Goal: Task Accomplishment & Management: Complete application form

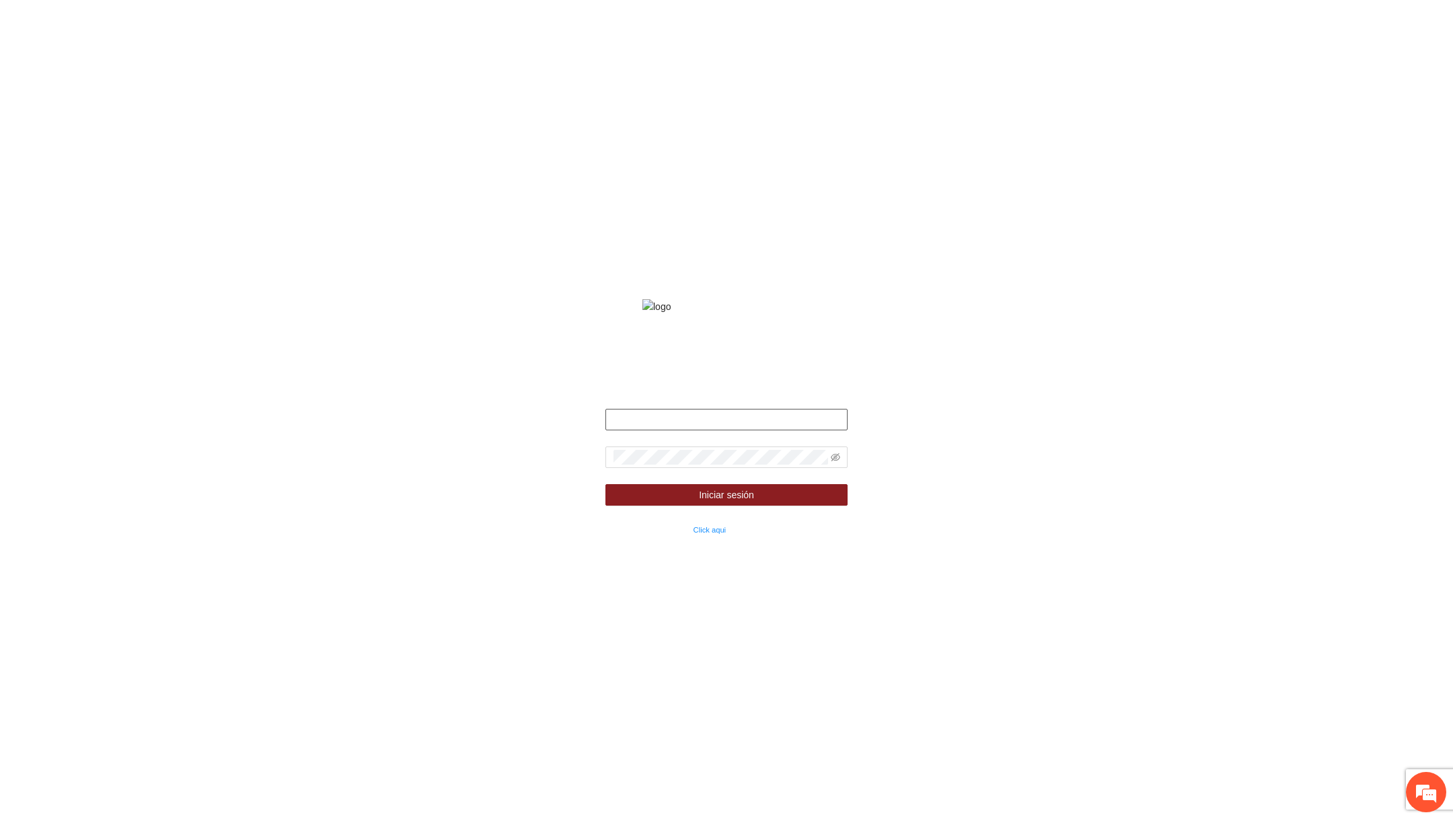
click at [643, 430] on input "text" at bounding box center [726, 420] width 242 height 22
type input "**********"
click at [832, 461] on icon "eye-invisible" at bounding box center [835, 457] width 9 height 8
click at [605, 484] on button "Iniciar sesión" at bounding box center [726, 495] width 242 height 22
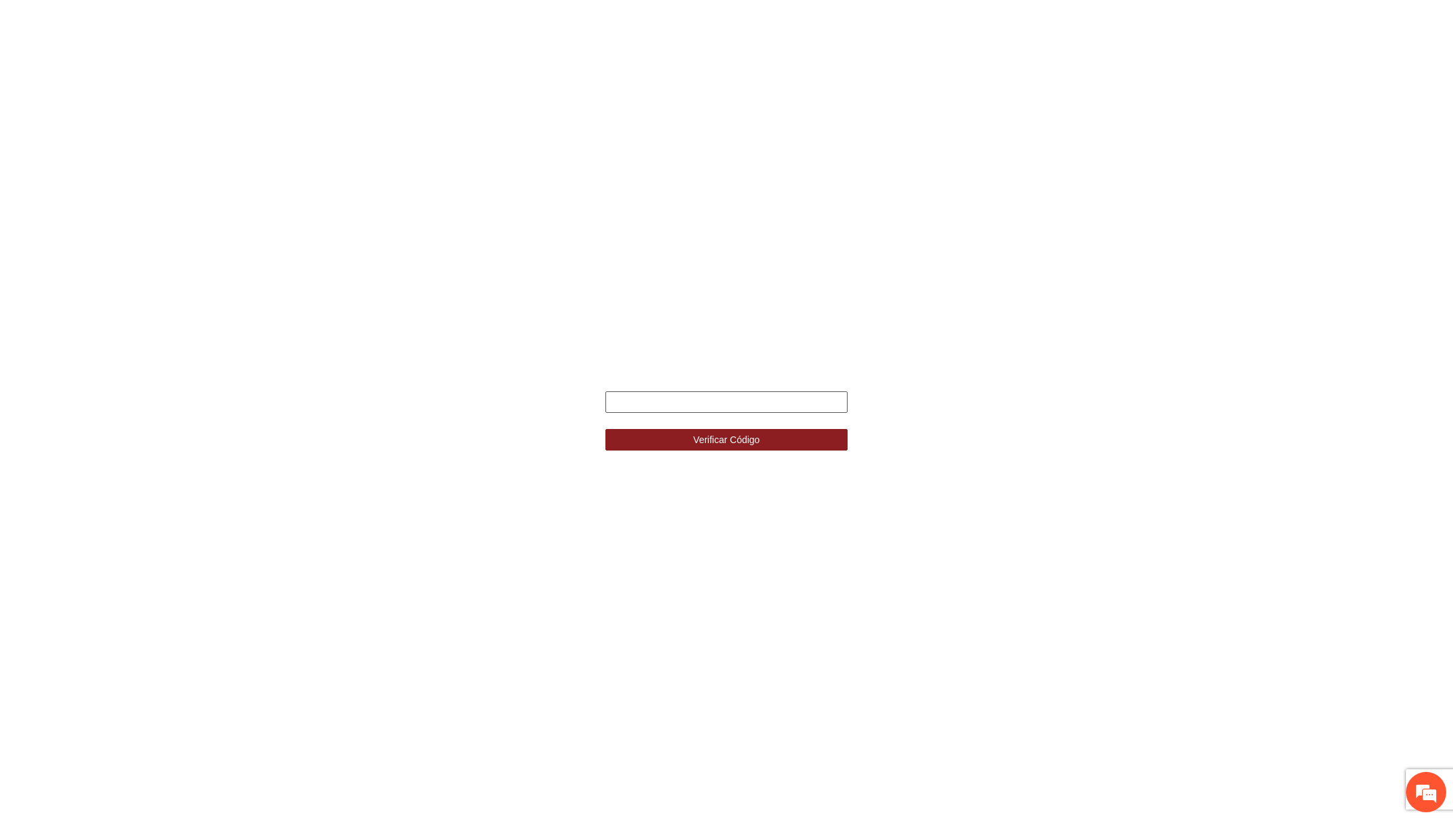
click at [737, 402] on input "text" at bounding box center [726, 402] width 242 height 22
type input "******"
click at [605, 429] on button "Verificar Código" at bounding box center [726, 440] width 242 height 22
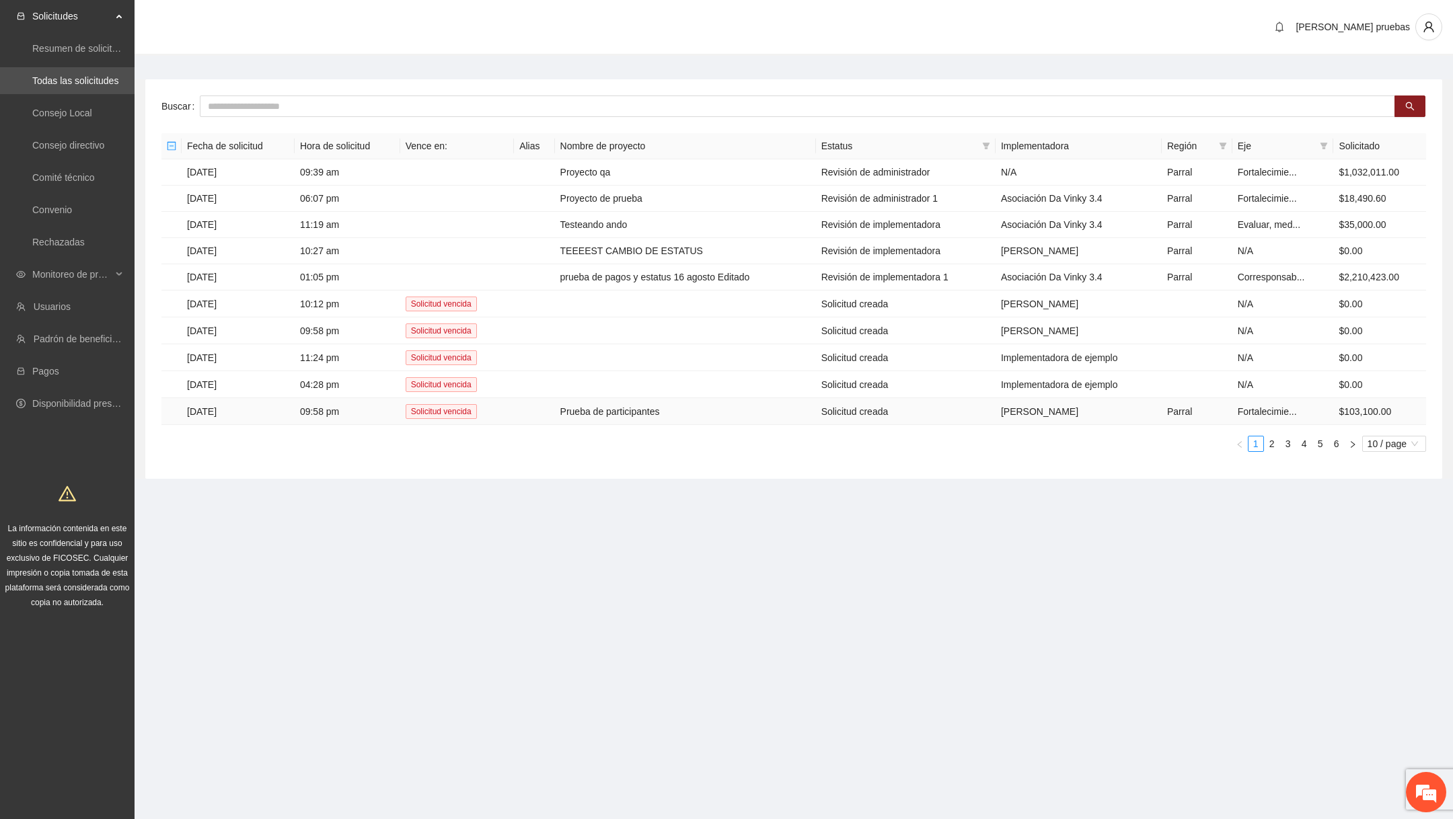
click at [710, 402] on td "Prueba de participantes" at bounding box center [685, 411] width 261 height 27
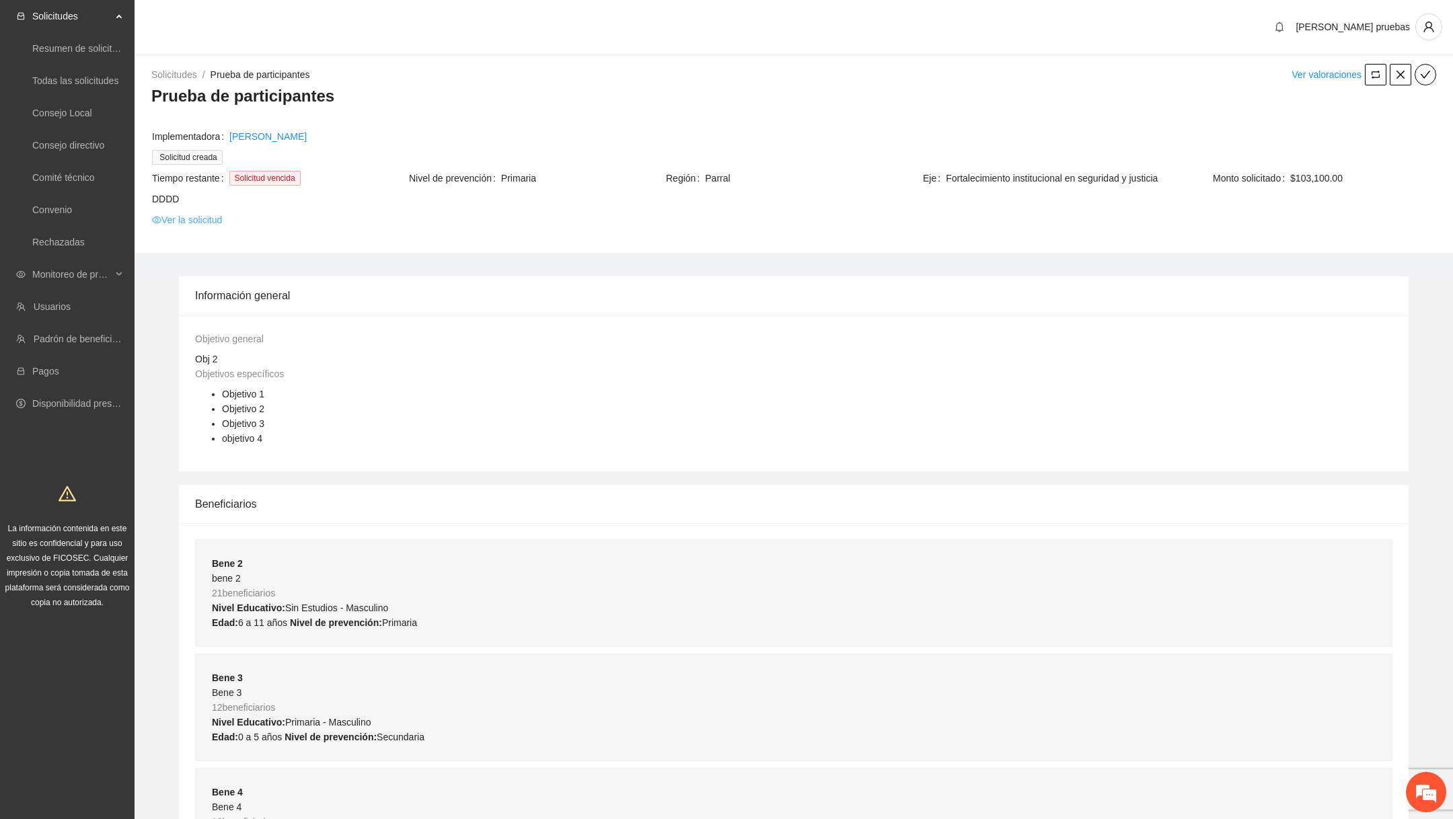
click at [222, 215] on link "Ver la solicitud" at bounding box center [187, 220] width 70 height 15
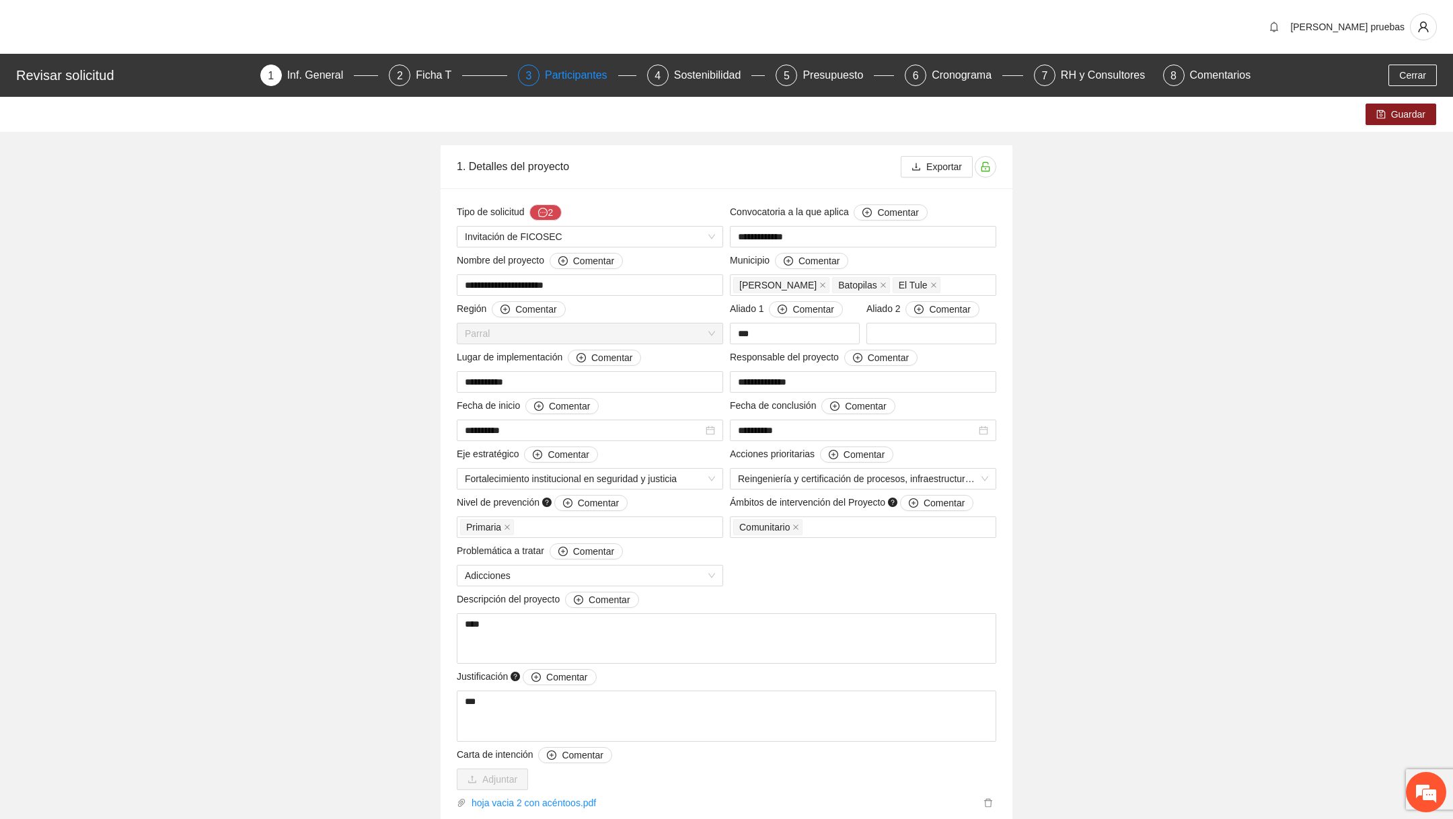
click at [562, 82] on div "Participantes" at bounding box center [581, 76] width 73 height 22
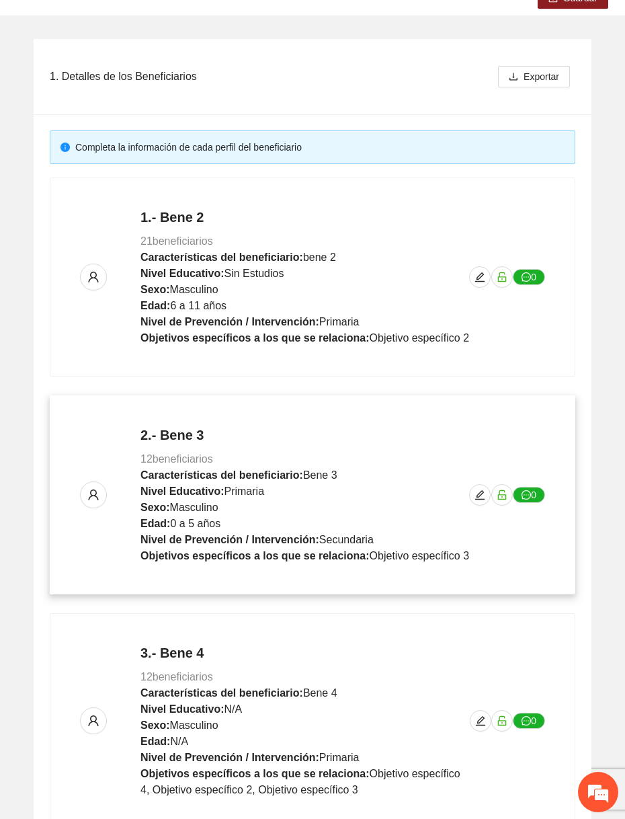
scroll to position [498, 0]
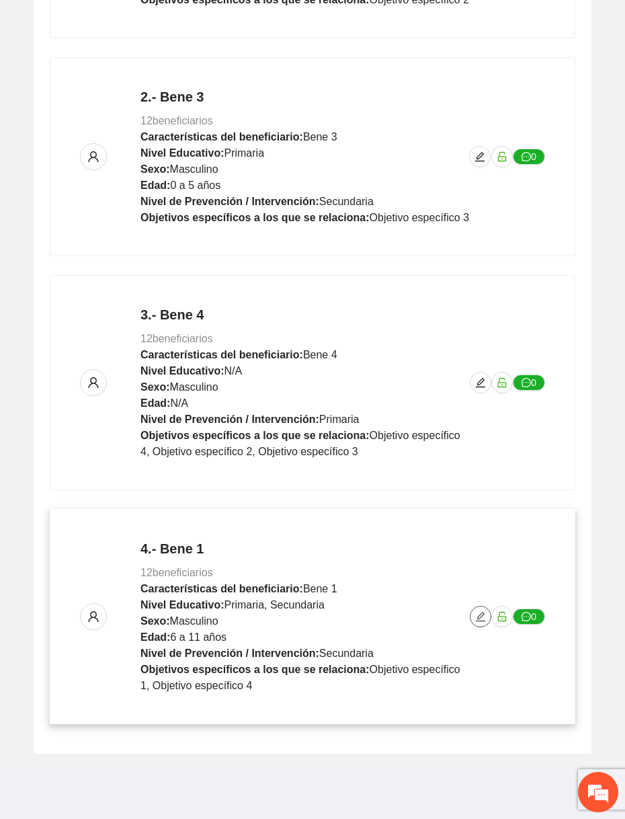
click at [479, 612] on icon "edit" at bounding box center [480, 616] width 11 height 11
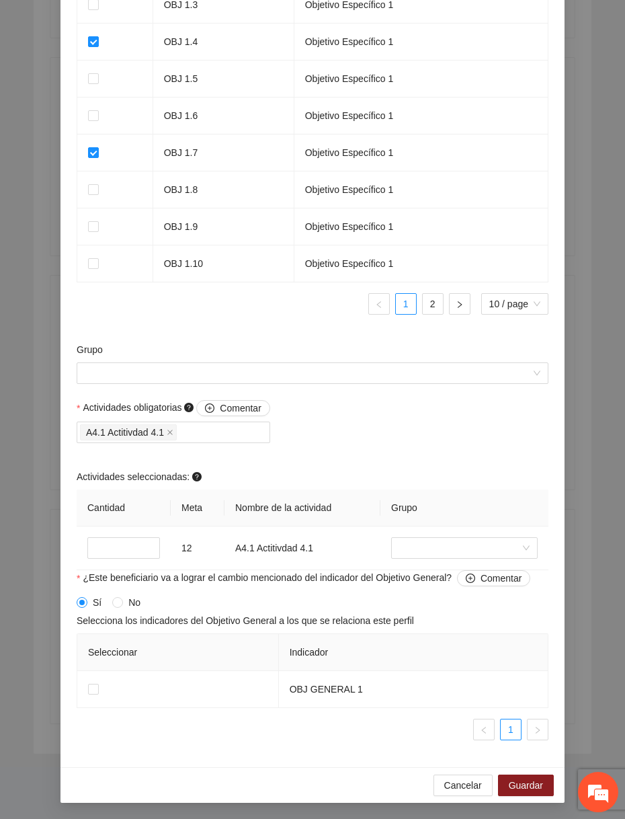
scroll to position [1016, 0]
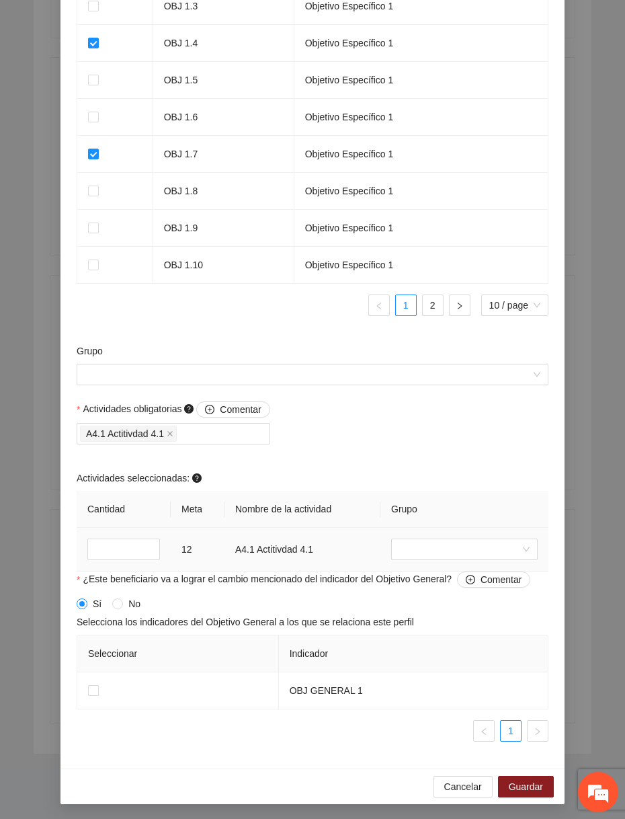
click at [406, 535] on td at bounding box center [465, 550] width 168 height 44
click at [406, 539] on td at bounding box center [465, 550] width 168 height 44
click at [406, 543] on input "search" at bounding box center [459, 549] width 121 height 20
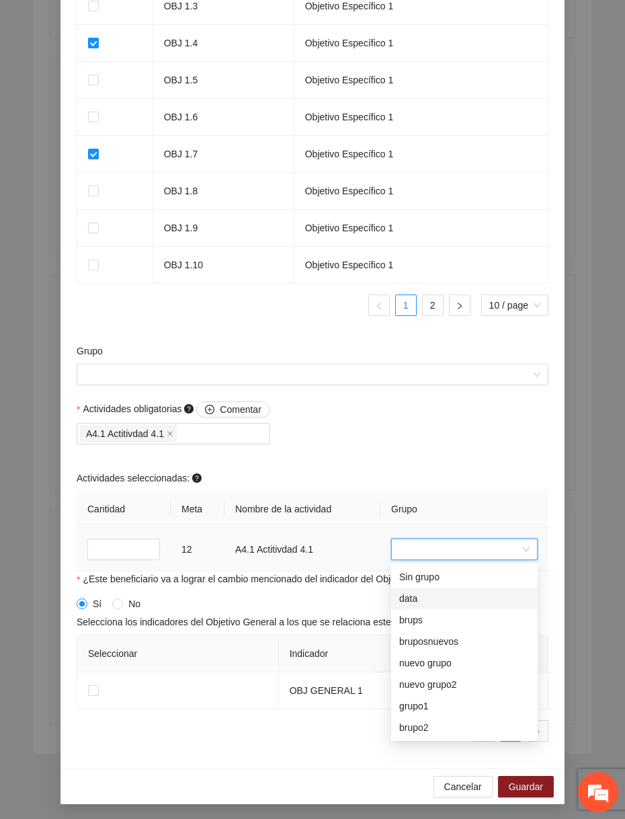
click at [412, 595] on div "data" at bounding box center [464, 598] width 130 height 15
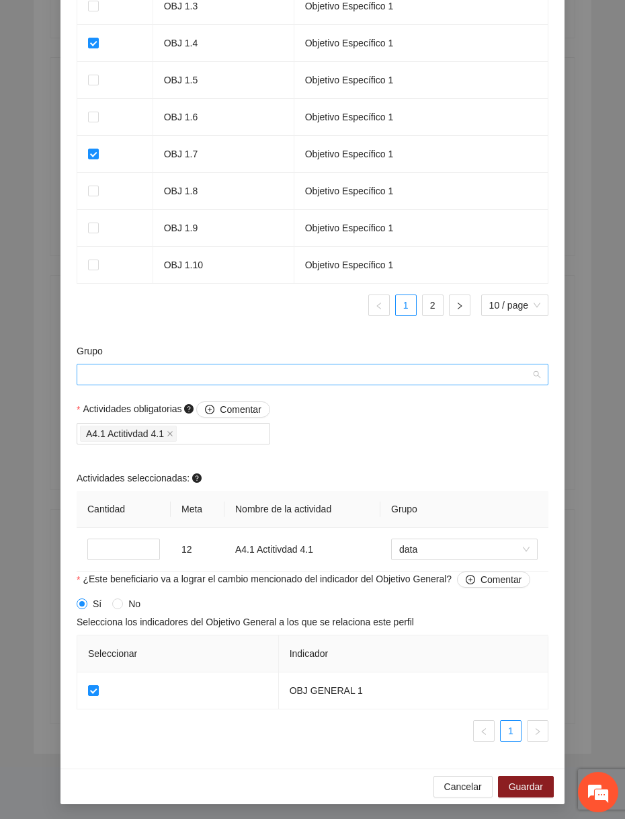
click at [387, 381] on input "Grupo" at bounding box center [308, 375] width 447 height 20
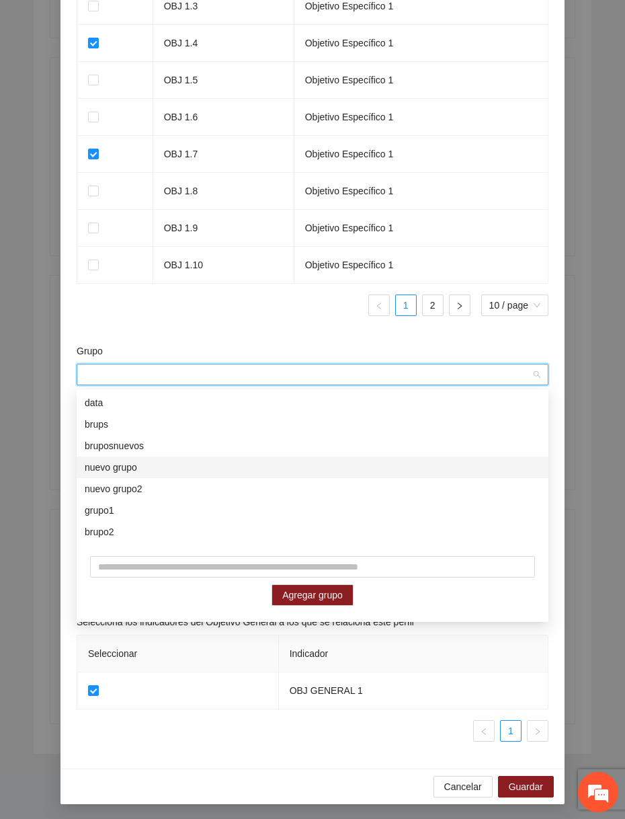
click at [259, 472] on div "nuevo grupo" at bounding box center [313, 467] width 456 height 15
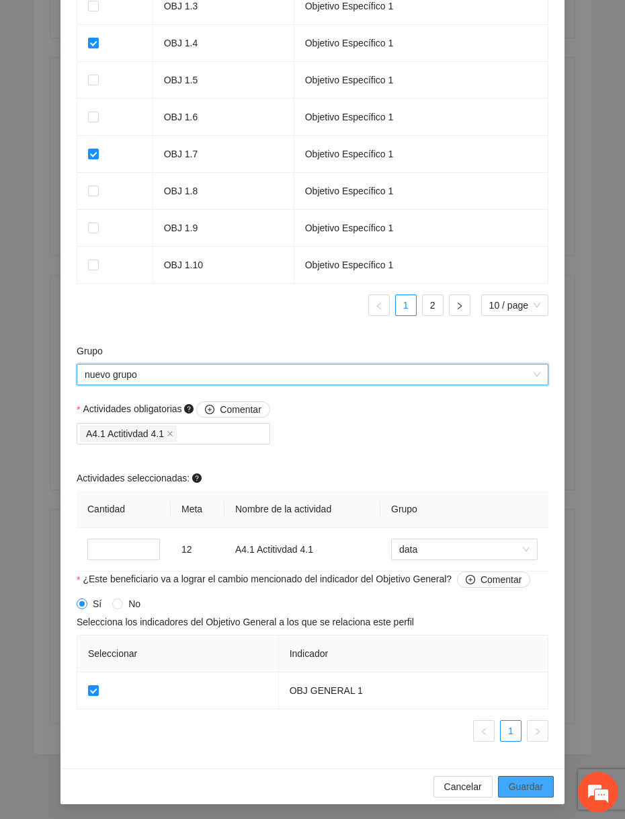
click at [531, 792] on span "Guardar" at bounding box center [526, 786] width 34 height 15
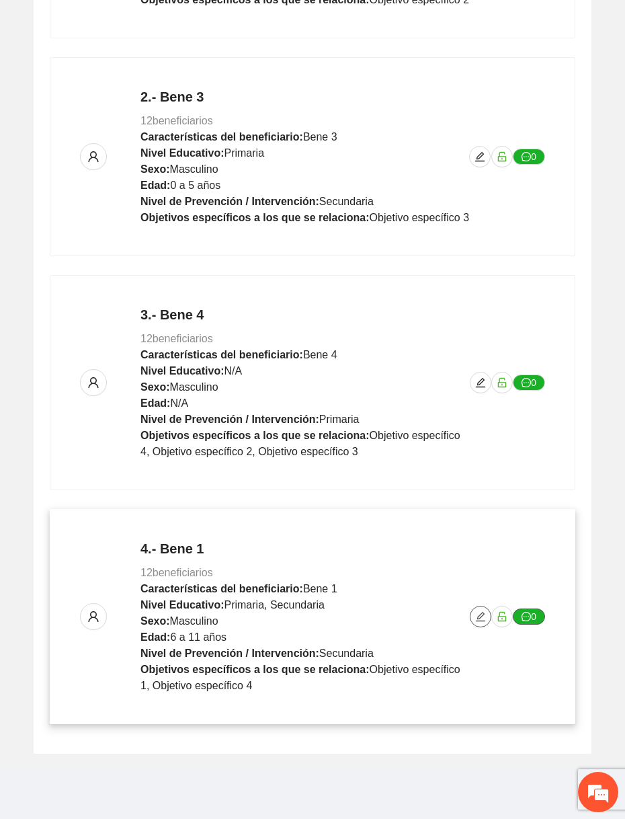
scroll to position [0, 0]
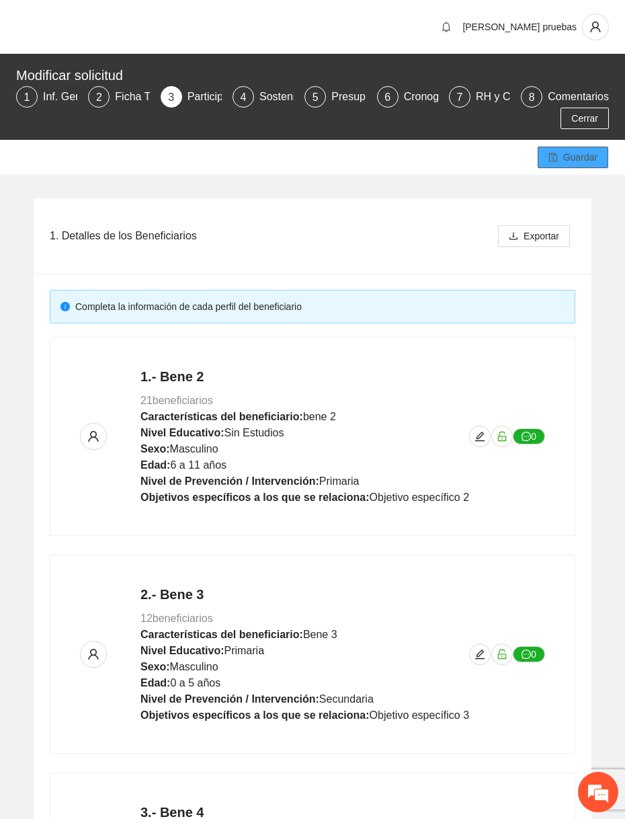
click at [577, 150] on span "Guardar" at bounding box center [581, 157] width 34 height 15
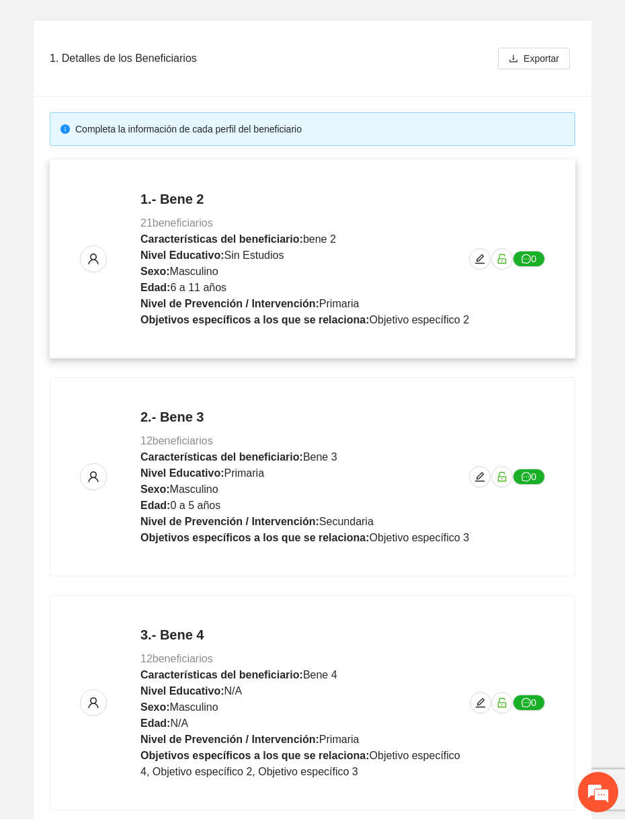
scroll to position [498, 0]
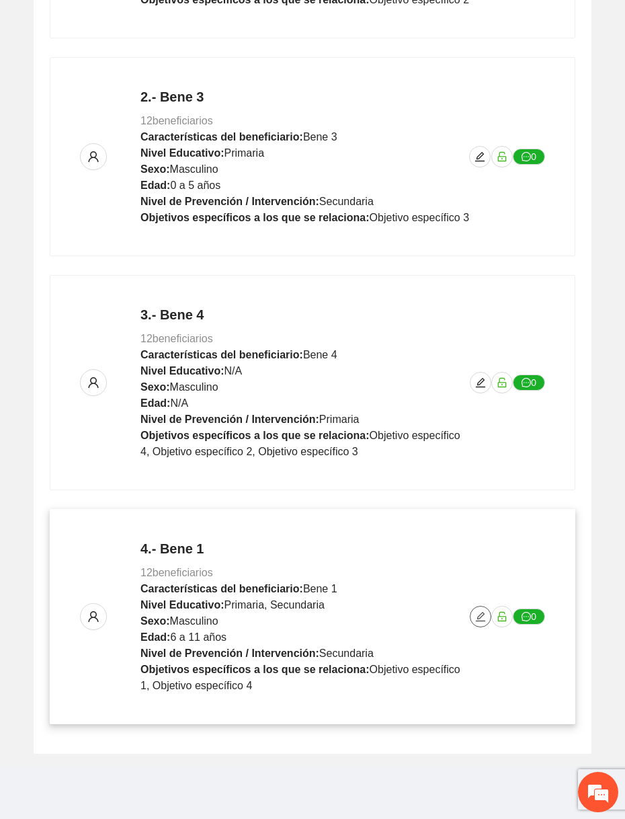
click at [486, 619] on icon "edit" at bounding box center [480, 616] width 11 height 11
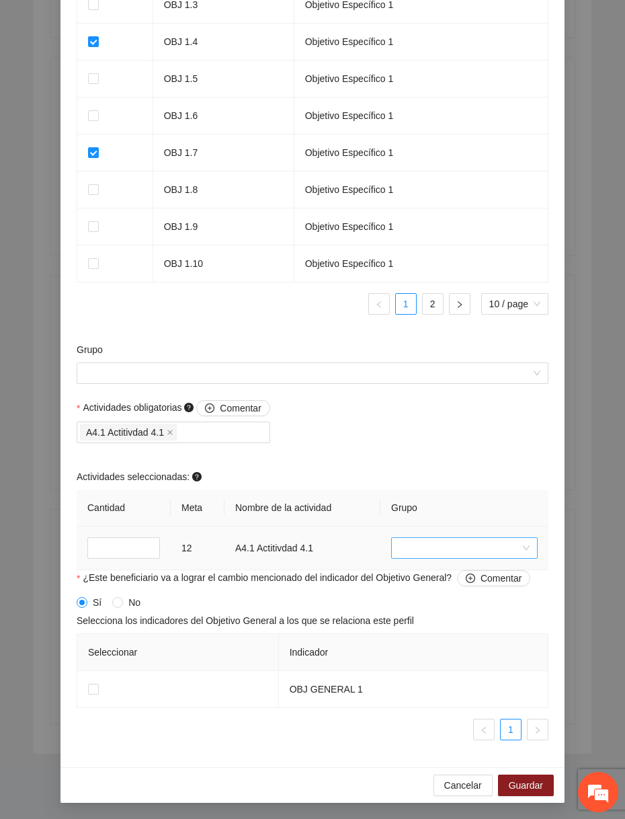
scroll to position [0, 0]
click at [431, 551] on input "search" at bounding box center [459, 548] width 121 height 20
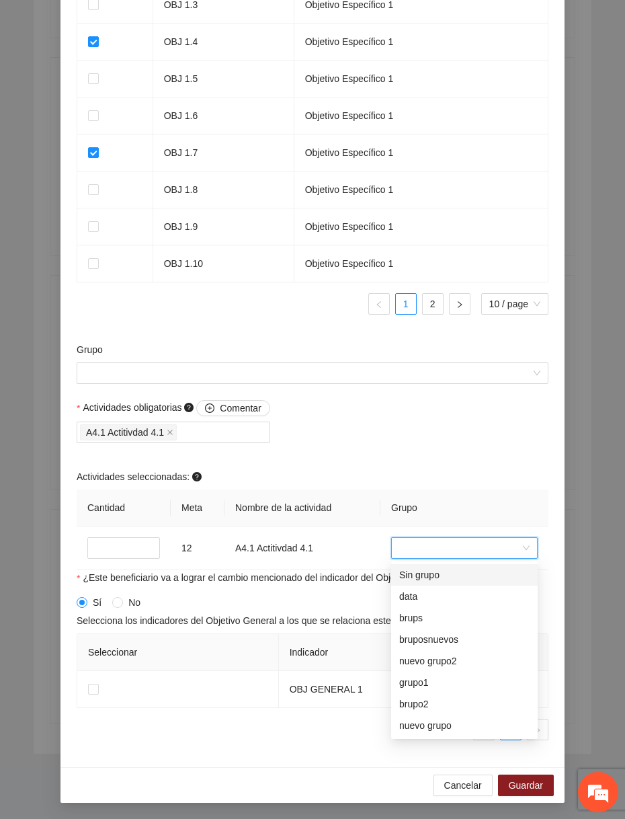
click at [433, 483] on div "Actividades seleccionadas:" at bounding box center [313, 479] width 472 height 20
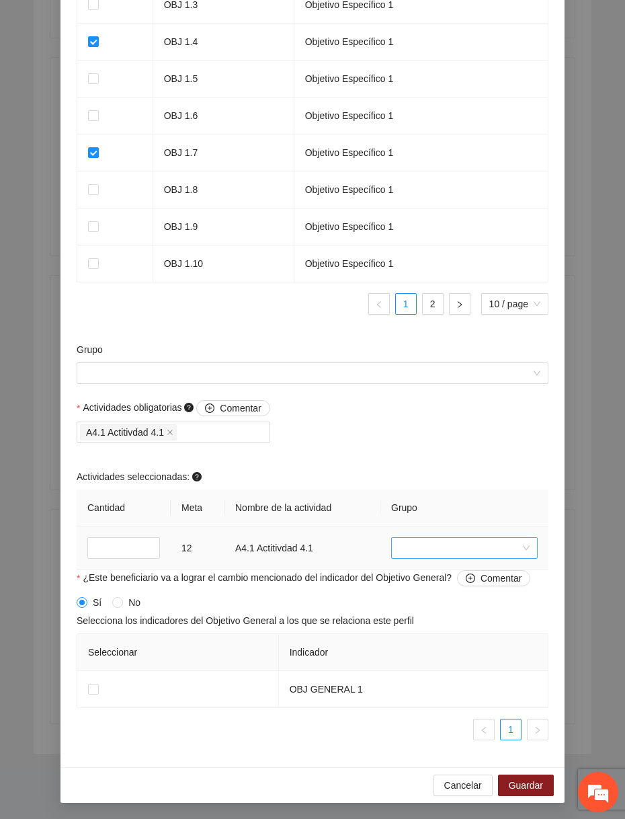
click at [490, 547] on input "search" at bounding box center [459, 548] width 121 height 20
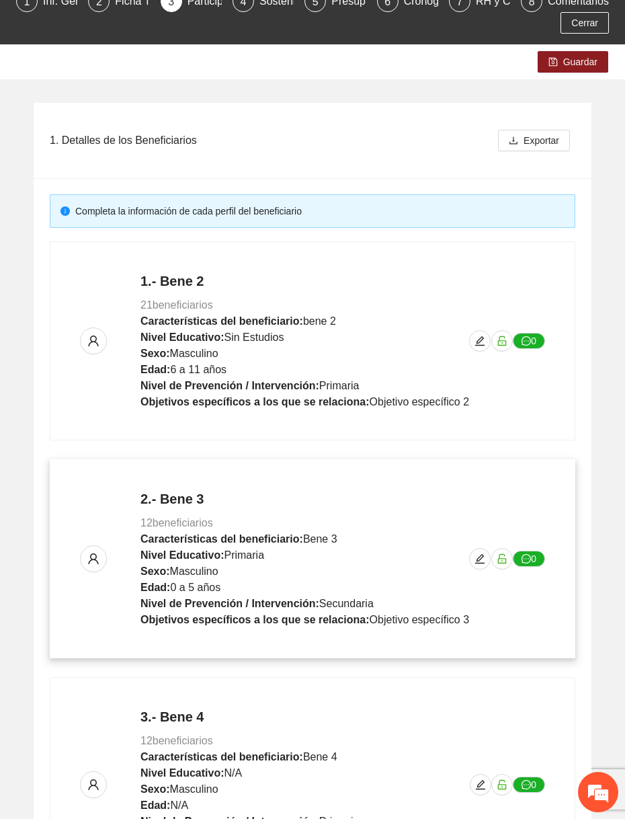
scroll to position [498, 0]
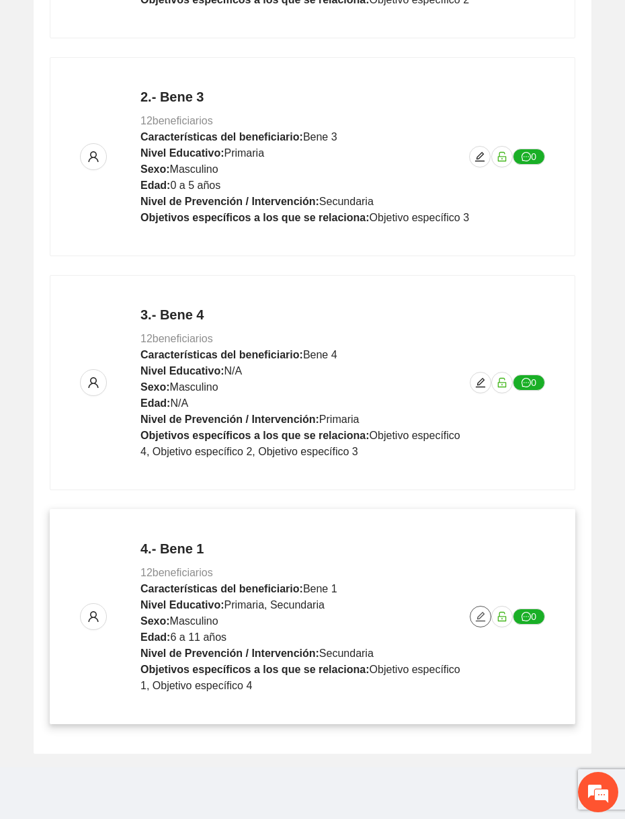
click at [482, 623] on button "button" at bounding box center [481, 617] width 22 height 22
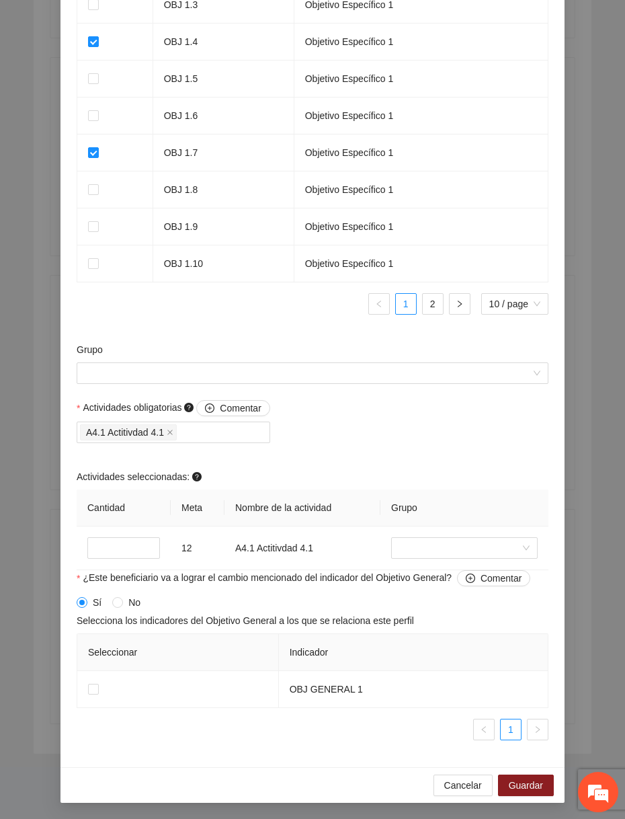
scroll to position [0, 0]
click at [423, 551] on input "search" at bounding box center [459, 548] width 121 height 20
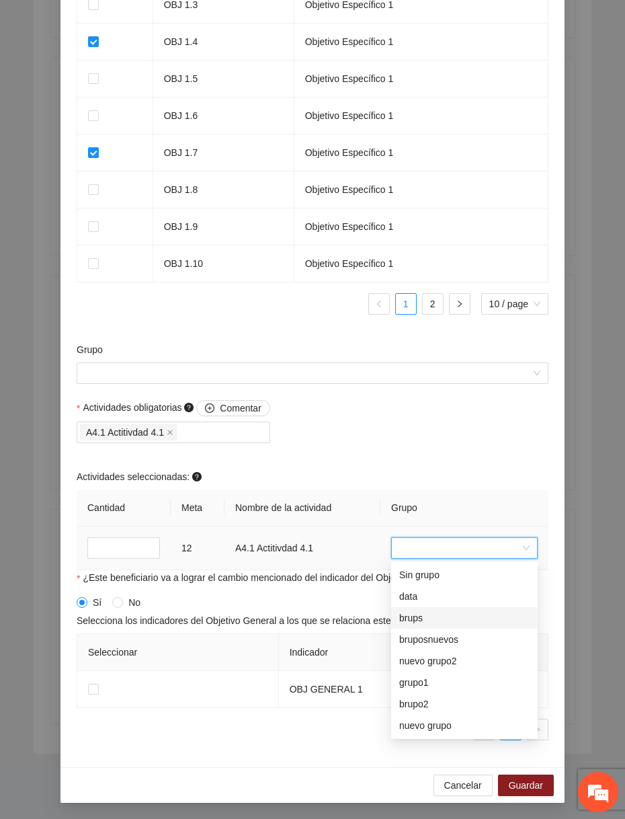
click at [415, 607] on div "brups" at bounding box center [464, 618] width 147 height 22
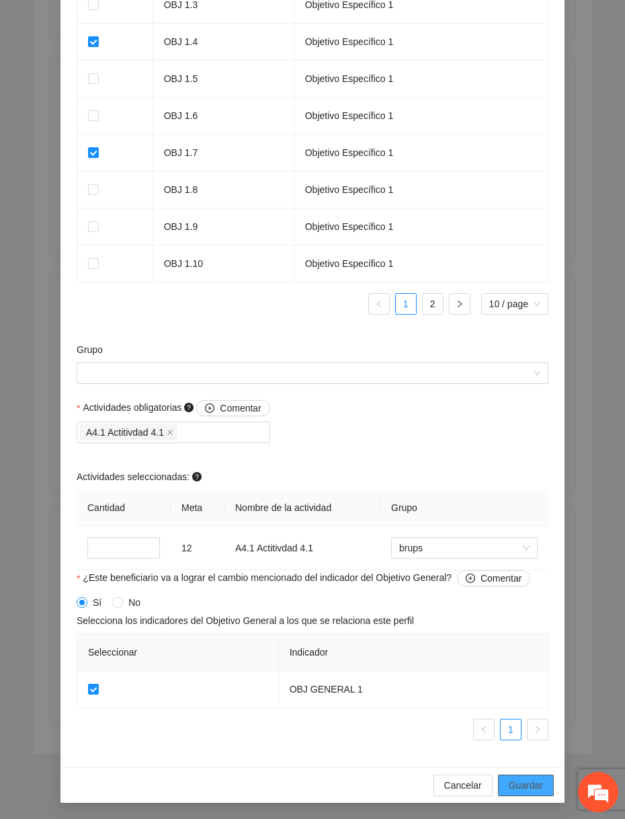
click at [512, 788] on span "Guardar" at bounding box center [526, 785] width 34 height 15
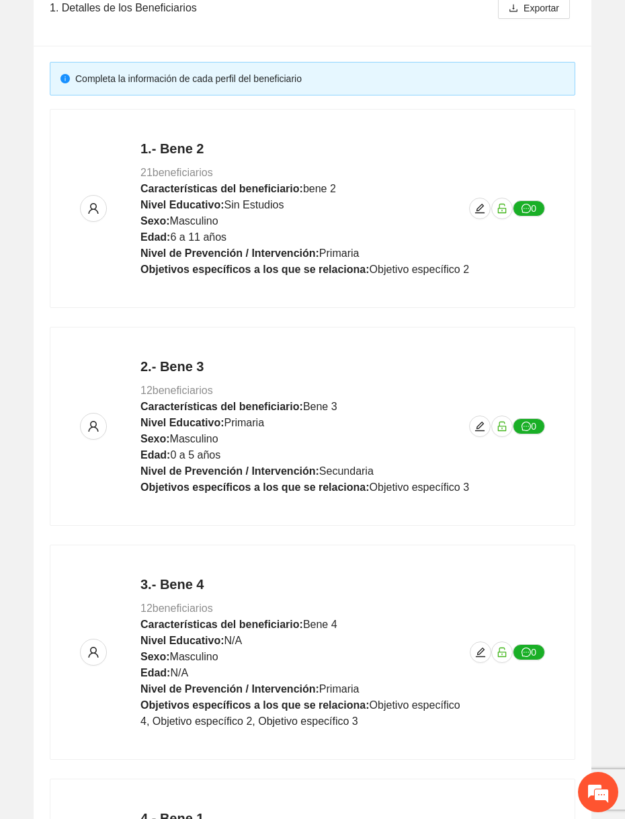
scroll to position [12, 0]
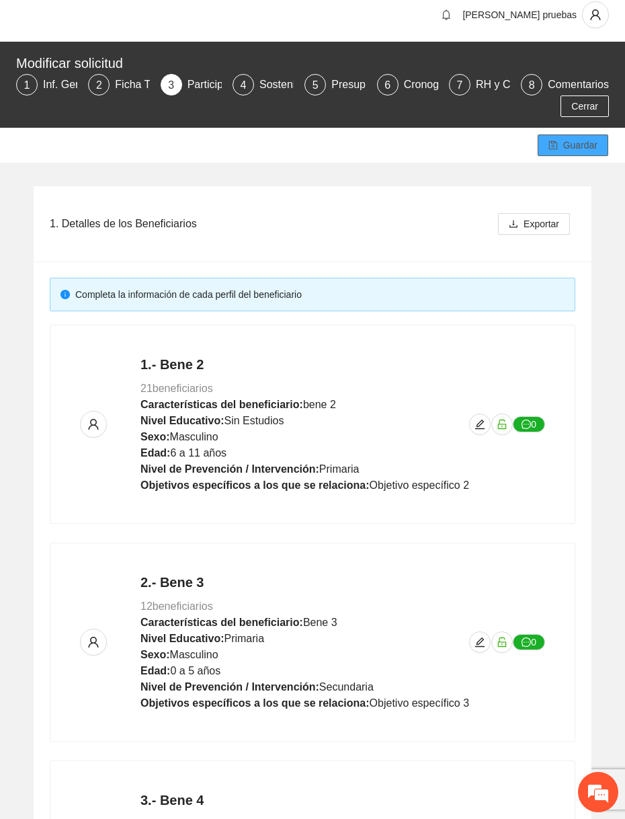
click at [573, 141] on span "Guardar" at bounding box center [581, 145] width 34 height 15
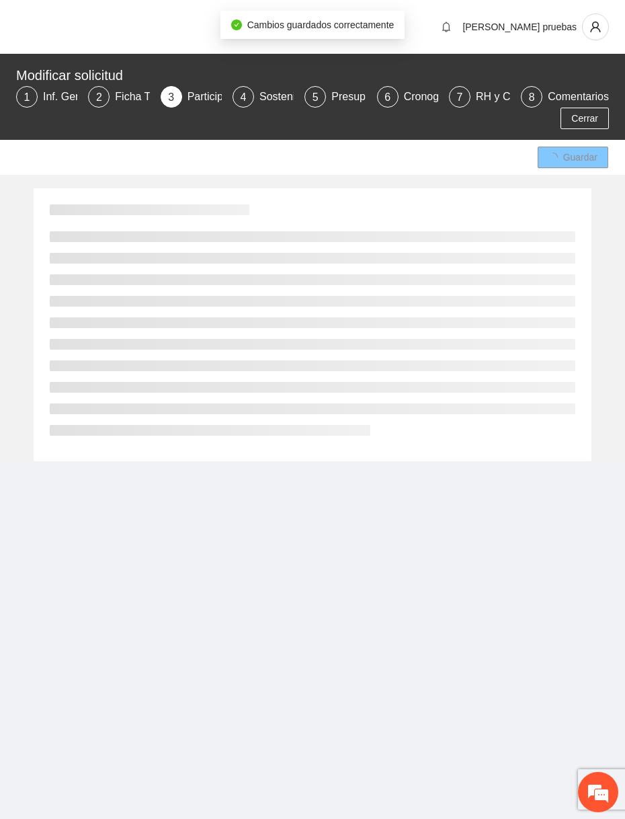
scroll to position [0, 0]
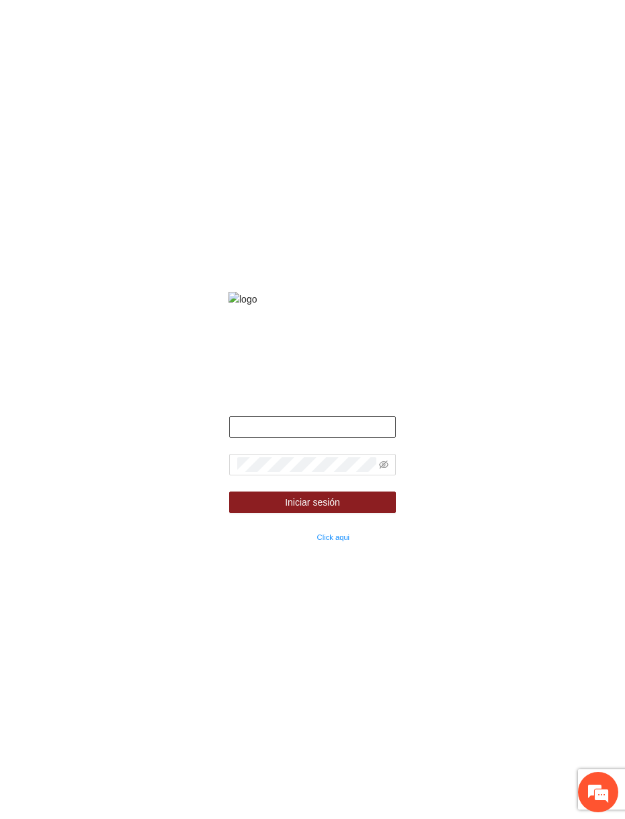
click at [303, 438] on input "text" at bounding box center [312, 427] width 167 height 22
type input "**********"
click at [381, 469] on icon "eye-invisible" at bounding box center [383, 464] width 9 height 9
click at [229, 492] on button "Iniciar sesión" at bounding box center [312, 503] width 167 height 22
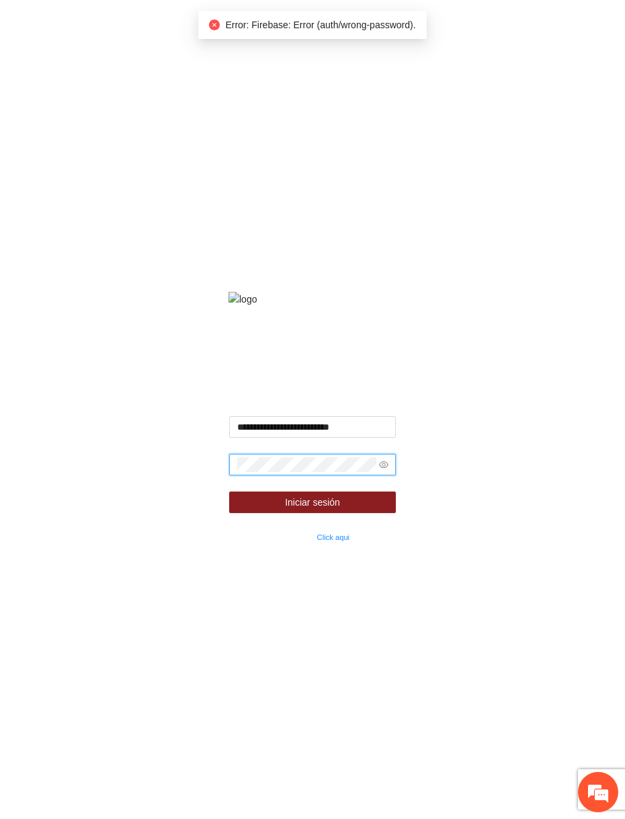
click at [229, 492] on button "Iniciar sesión" at bounding box center [312, 503] width 167 height 22
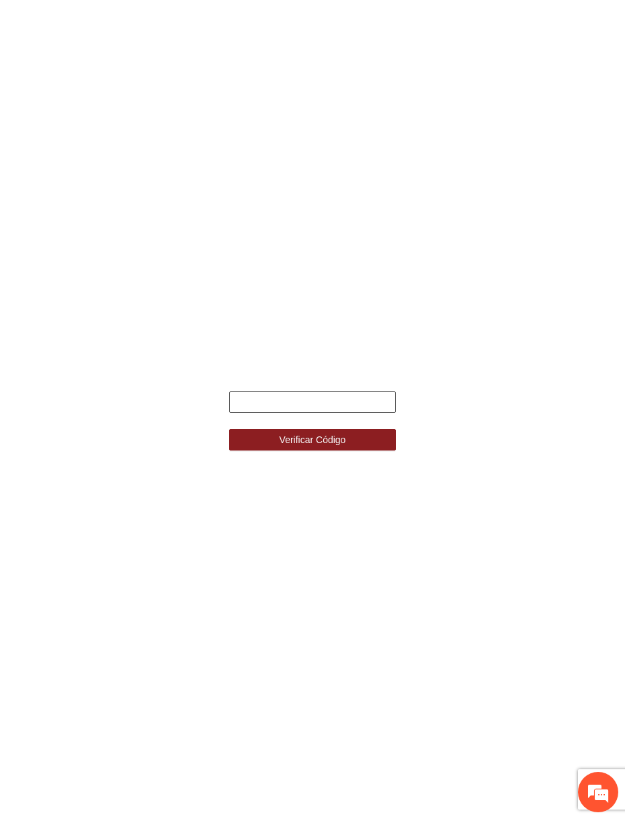
click at [256, 397] on input "text" at bounding box center [312, 402] width 167 height 22
type input "******"
click at [229, 429] on button "Verificar Código" at bounding box center [312, 440] width 167 height 22
